Goal: Task Accomplishment & Management: Use online tool/utility

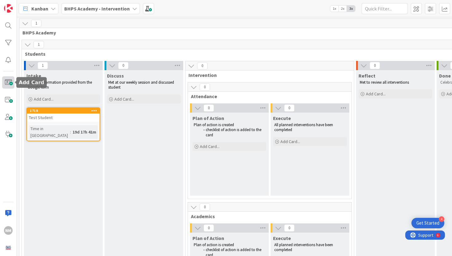
click at [7, 80] on span at bounding box center [8, 82] width 12 height 12
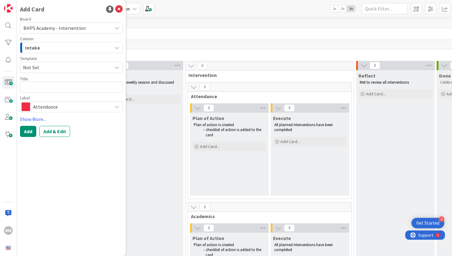
click at [40, 86] on textarea at bounding box center [71, 87] width 103 height 11
type textarea "x"
type textarea "E"
type textarea "x"
type textarea "El"
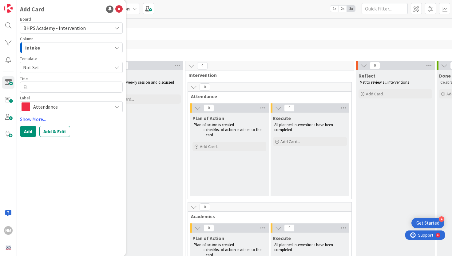
type textarea "x"
type textarea "Eli"
type textarea "x"
type textarea "Elija"
type textarea "x"
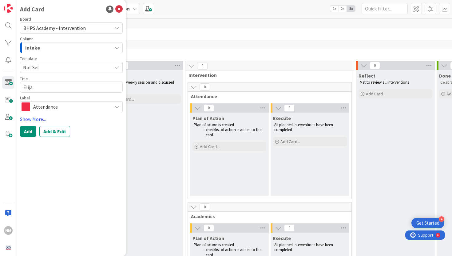
type textarea "Elijah"
type textarea "x"
type textarea "Elijah"
type textarea "x"
type textarea "Elijah S"
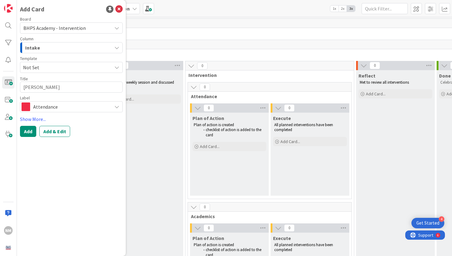
type textarea "x"
type textarea "Elijah St"
type textarea "x"
type textarea "Elijah Sta"
type textarea "x"
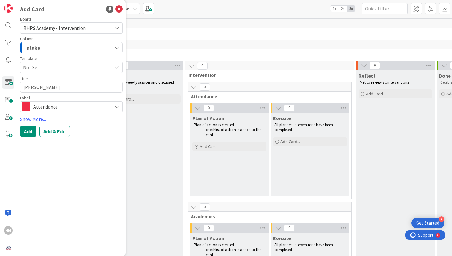
type textarea "Elijah Stap"
type textarea "x"
type textarea "Elijah Stapl"
type textarea "x"
type textarea "Elijah Staple"
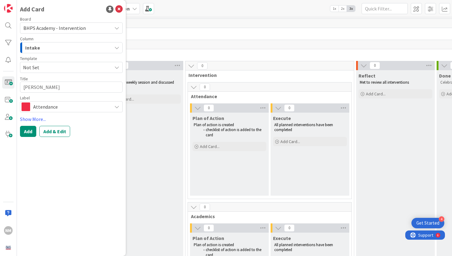
type textarea "x"
type textarea "Elijah Staplet"
type textarea "x"
type textarea "Elijah Stapleto"
type textarea "x"
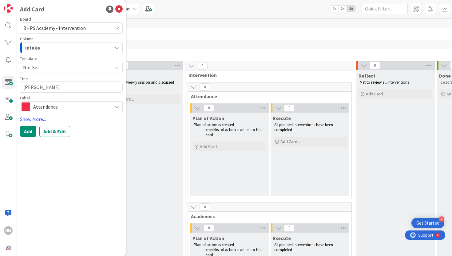
type textarea "Elijah Stapleton"
click at [67, 105] on span "Attendance" at bounding box center [71, 106] width 76 height 9
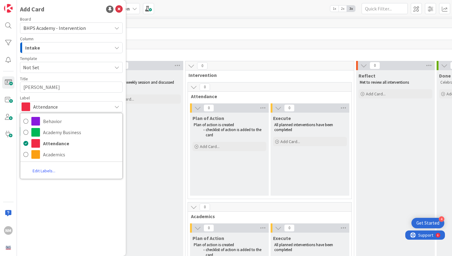
click at [47, 170] on link "Edit Labels..." at bounding box center [43, 170] width 47 height 11
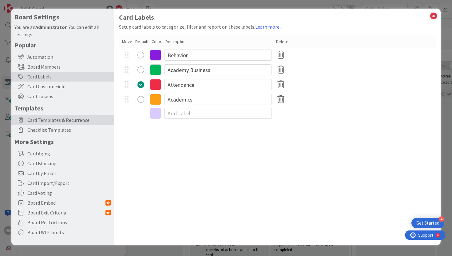
type textarea "x"
click at [189, 114] on input at bounding box center [218, 113] width 108 height 11
type input "Other"
click at [155, 112] on icon at bounding box center [155, 114] width 11 height 11
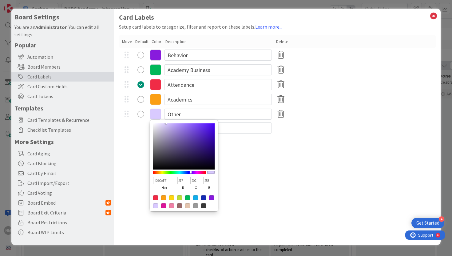
click at [196, 207] on div at bounding box center [195, 205] width 5 height 5
type input "999999"
type input "153"
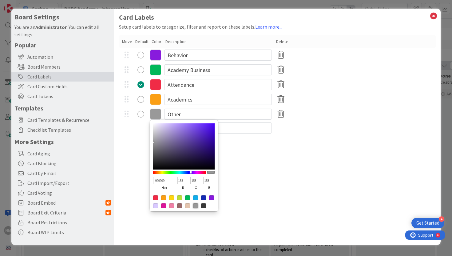
click at [276, 156] on div "Card Labels Setup card labels to categorize, filter and report on these labels.…" at bounding box center [277, 127] width 327 height 236
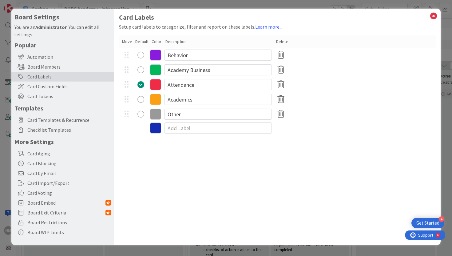
click at [141, 57] on div "radio" at bounding box center [141, 55] width 7 height 7
click at [434, 17] on icon at bounding box center [434, 16] width 8 height 9
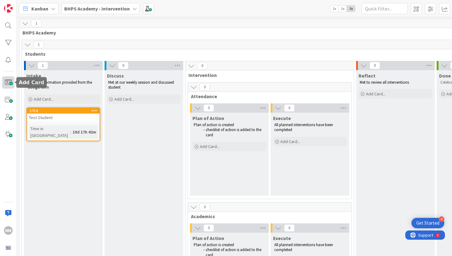
click at [8, 80] on span at bounding box center [8, 82] width 12 height 12
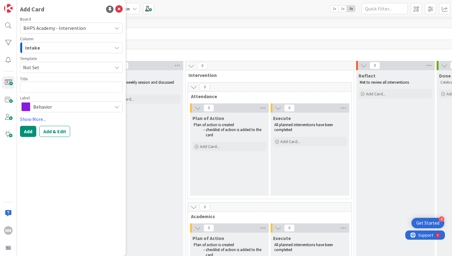
type textarea "x"
type textarea "E"
type textarea "x"
type textarea "El"
type textarea "x"
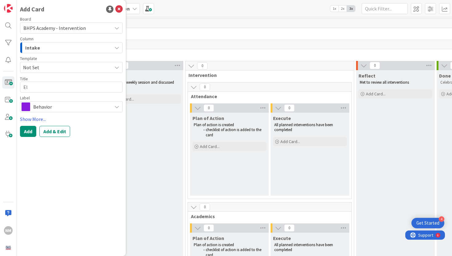
type textarea "Eli"
type textarea "x"
type textarea "Elij"
type textarea "x"
type textarea "Elija"
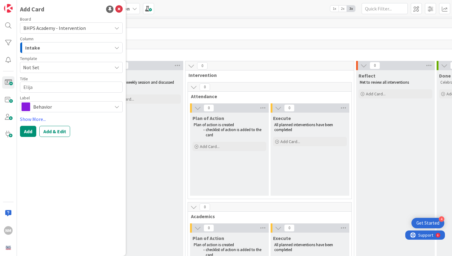
type textarea "x"
type textarea "Elijah"
type textarea "x"
type textarea "Elijah"
type textarea "x"
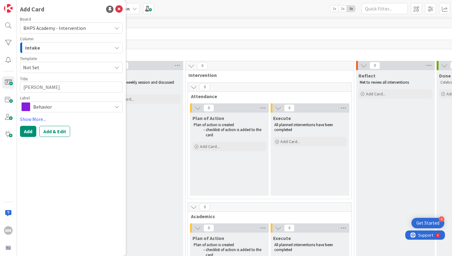
type textarea "Elijah S"
type textarea "x"
type textarea "Elijah Stp"
type textarea "x"
type textarea "Elijah Stpl"
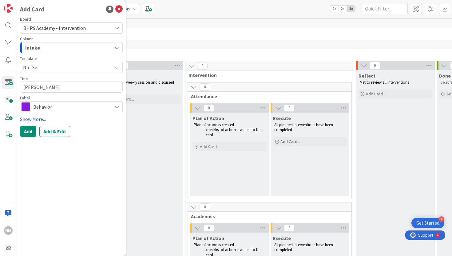
type textarea "x"
type textarea "Elijah Stple"
type textarea "x"
type textarea "Elijah Stpl"
type textarea "x"
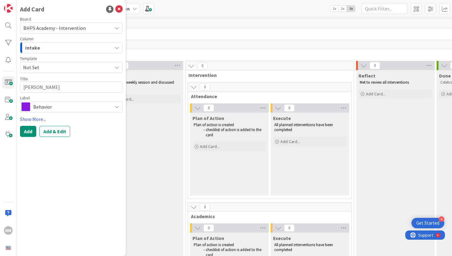
type textarea "Elijah Stp"
type textarea "x"
type textarea "Elijah St"
type textarea "x"
type textarea "Elijah Sta"
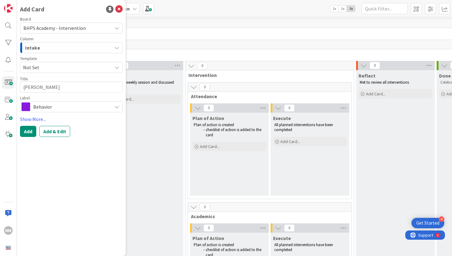
type textarea "x"
type textarea "Elijah Stap"
type textarea "x"
type textarea "Elijah Stapl"
type textarea "x"
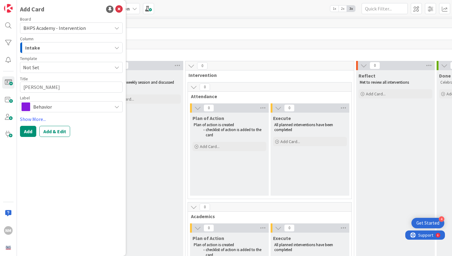
type textarea "Elijah Staple"
type textarea "x"
type textarea "Elijah Staplet"
type textarea "x"
type textarea "Elijah Stapleto"
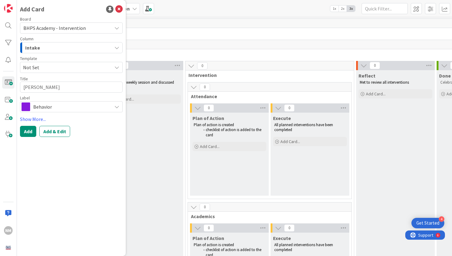
type textarea "x"
type textarea "Elijah Stapleton"
click at [29, 130] on button "Add" at bounding box center [28, 131] width 16 height 11
click at [55, 90] on textarea at bounding box center [71, 87] width 103 height 11
type textarea "x"
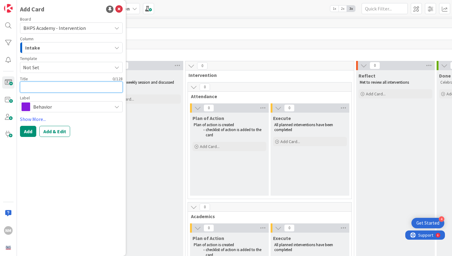
type textarea "M"
type textarea "x"
type textarea "Ma"
type textarea "x"
type textarea "Mar"
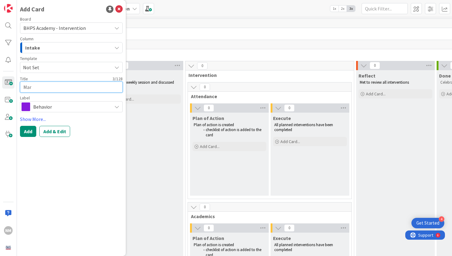
type textarea "x"
type textarea "Marc"
type textarea "x"
type textarea "Marcu"
type textarea "x"
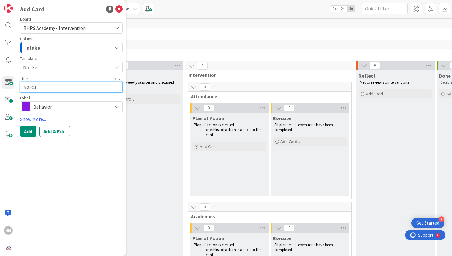
type textarea "Marcus"
type textarea "x"
type textarea "Marcus"
type textarea "x"
type textarea "Marcus B"
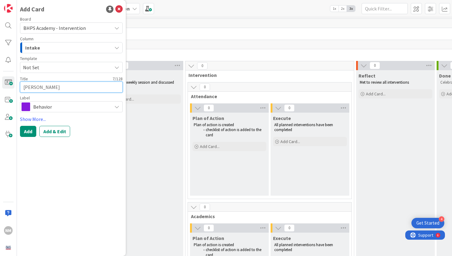
type textarea "x"
type textarea "Marcus Br"
type textarea "x"
type textarea "Marcus Bra"
type textarea "x"
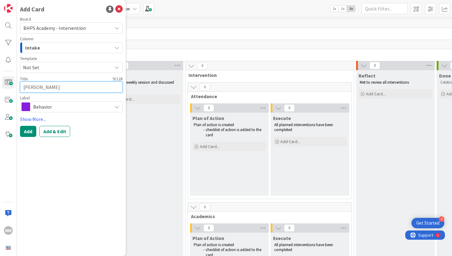
type textarea "Marcus Bran"
type textarea "x"
type textarea "Marcus Branh"
type textarea "x"
type textarea "Marcus Branham"
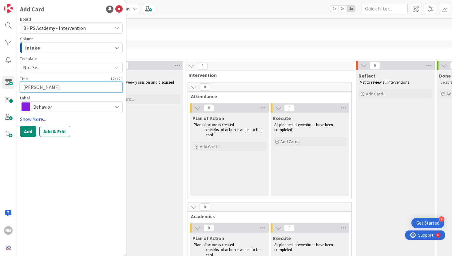
type textarea "x"
type textarea "Marcus Branham"
click at [29, 128] on button "Add" at bounding box center [28, 131] width 16 height 11
click at [122, 10] on icon at bounding box center [118, 9] width 7 height 7
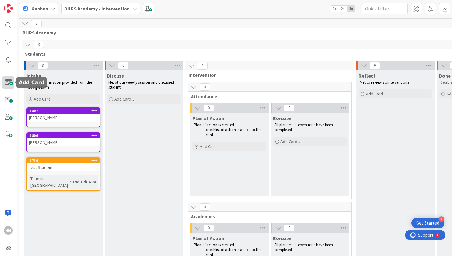
click at [5, 82] on span at bounding box center [8, 82] width 12 height 12
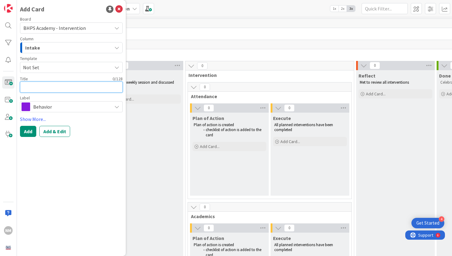
type textarea "x"
type textarea "K"
type textarea "x"
type textarea "Ka"
type textarea "x"
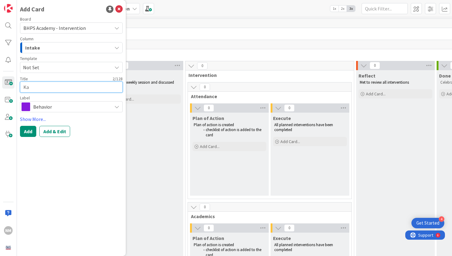
type textarea "Kar"
type textarea "x"
type textarea "Karm"
type textarea "x"
type textarea "Karma"
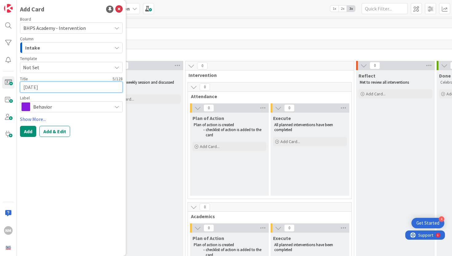
type textarea "x"
type textarea "Karma"
type textarea "x"
type textarea "Karma F"
type textarea "x"
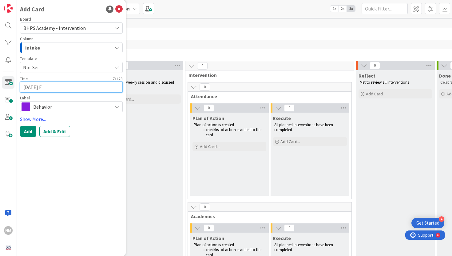
type textarea "Karma Fa"
type textarea "x"
type textarea "Karma Far"
type textarea "x"
type textarea "Karma Farm"
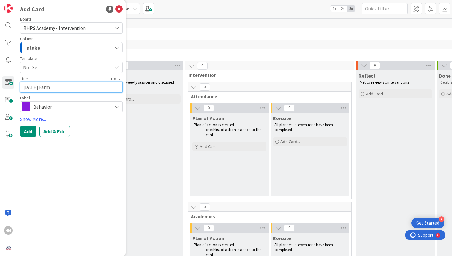
type textarea "x"
type textarea "Karma Farme"
type textarea "x"
type textarea "Karma Farmer"
click at [50, 109] on span "Behavior" at bounding box center [71, 106] width 76 height 9
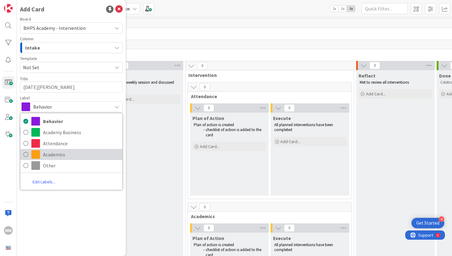
click at [54, 154] on span "Academics" at bounding box center [81, 154] width 76 height 9
type textarea "x"
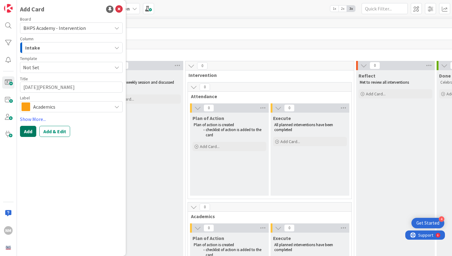
click at [31, 131] on button "Add" at bounding box center [28, 131] width 16 height 11
click at [68, 82] on textarea at bounding box center [71, 87] width 103 height 11
type textarea "x"
type textarea "L"
type textarea "x"
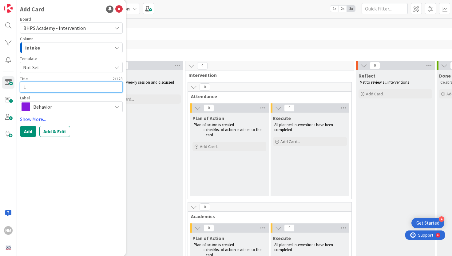
type textarea "Li"
type textarea "x"
type textarea "Lian"
type textarea "x"
type textarea "Liana"
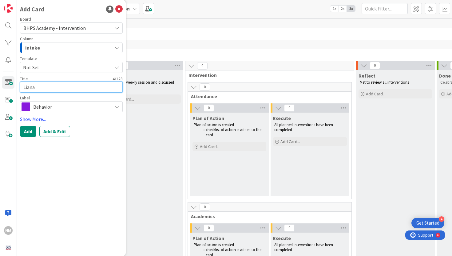
type textarea "x"
type textarea "Liana"
type textarea "x"
type textarea "Liana S"
type textarea "x"
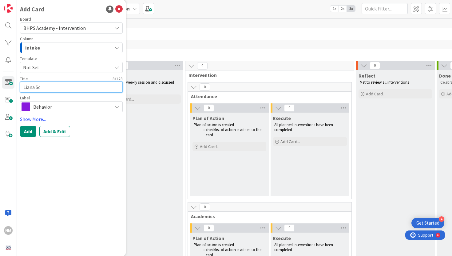
type textarea "Liana Sca"
type textarea "x"
type textarea "Liana Scar"
type textarea "x"
type textarea "Liana Scarb"
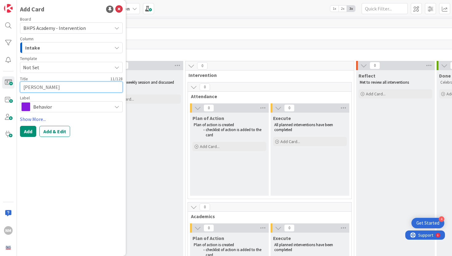
type textarea "x"
type textarea "Liana Scarbo"
type textarea "x"
type textarea "Liana Scarbou"
type textarea "x"
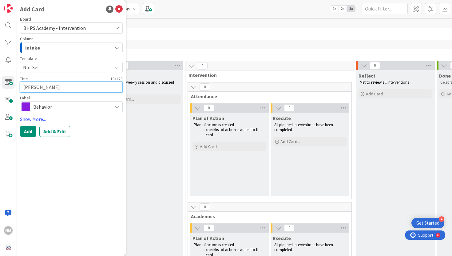
type textarea "Liana Scarbo"
type textarea "x"
type textarea "Liana Scarbor"
type textarea "x"
type textarea "Liana Scarboro"
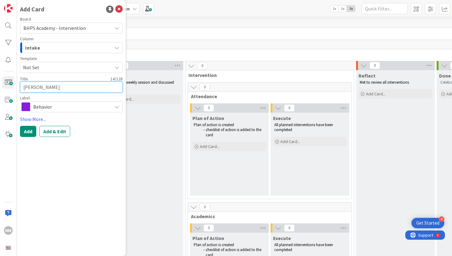
type textarea "x"
type textarea "Liana Scarborou"
type textarea "x"
type textarea "Liana Scarboroug"
type textarea "x"
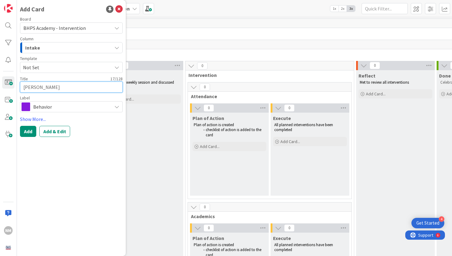
type textarea "Liana Scarborough"
click at [49, 106] on span "Behavior" at bounding box center [71, 106] width 76 height 9
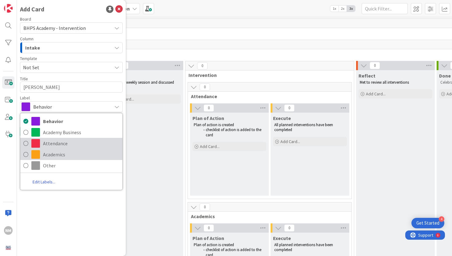
click at [46, 154] on span "Academics" at bounding box center [81, 154] width 76 height 9
type textarea "x"
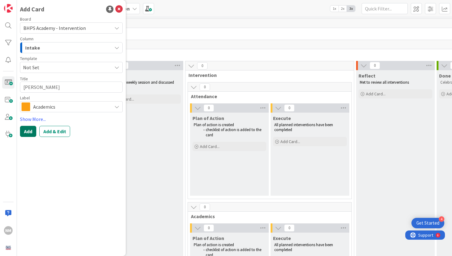
click at [28, 134] on button "Add" at bounding box center [28, 131] width 16 height 11
click at [120, 10] on icon at bounding box center [118, 9] width 7 height 7
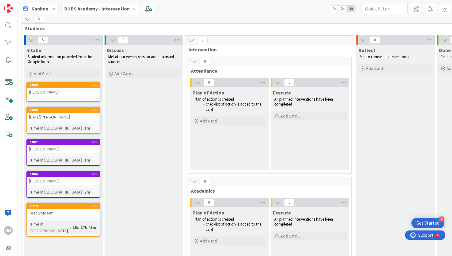
scroll to position [26, 0]
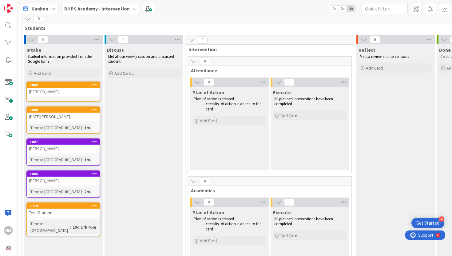
click at [96, 174] on icon at bounding box center [94, 173] width 6 height 4
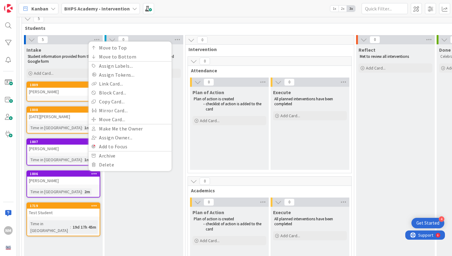
click at [133, 202] on div "Discuss Met at our weekly session and discussed student Add Card..." at bounding box center [144, 230] width 79 height 372
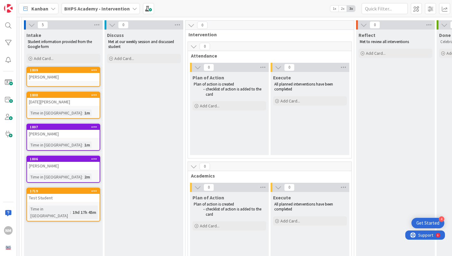
scroll to position [40, 0]
